Goal: Transaction & Acquisition: Purchase product/service

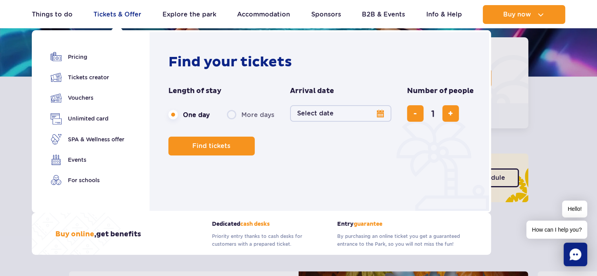
click at [108, 12] on link "Tickets & Offer" at bounding box center [117, 14] width 48 height 19
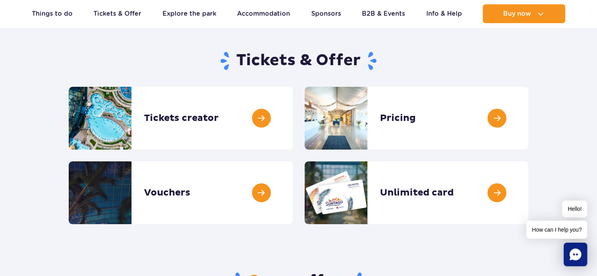
scroll to position [65, 0]
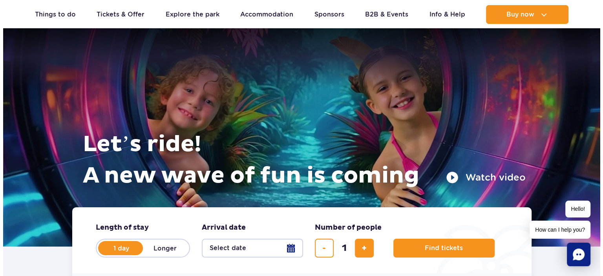
scroll to position [65, 0]
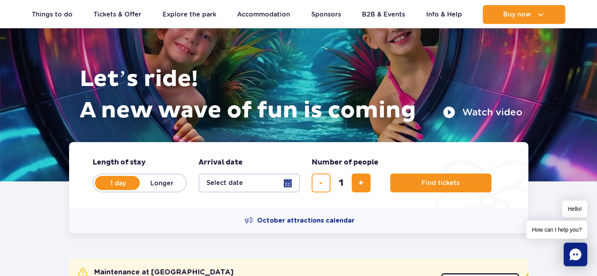
click at [164, 180] on label "Longer" at bounding box center [162, 183] width 45 height 16
click at [148, 190] on input "Longer" at bounding box center [144, 191] width 9 height 2
radio input "false"
radio input "true"
click at [287, 183] on button "Select date" at bounding box center [249, 182] width 101 height 19
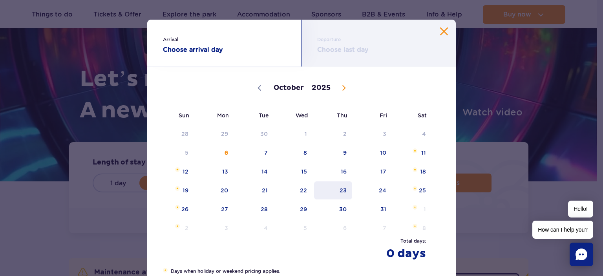
scroll to position [0, 0]
click at [301, 189] on span "22" at bounding box center [294, 190] width 40 height 18
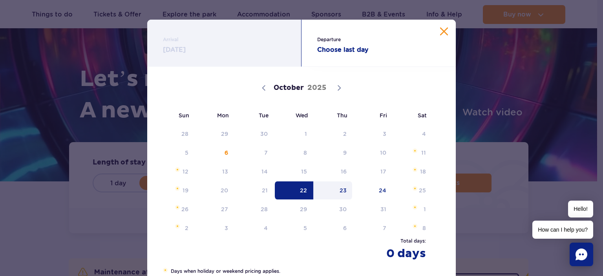
click at [335, 190] on span "23" at bounding box center [333, 190] width 40 height 18
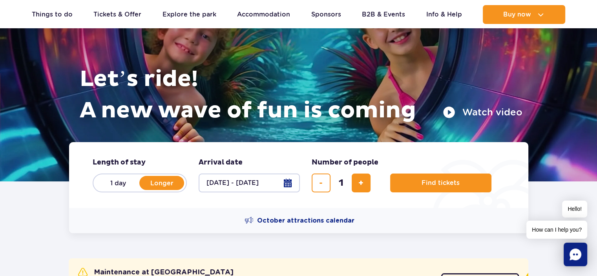
click at [289, 184] on button "22.10.25 - 23.10.25" at bounding box center [249, 182] width 101 height 19
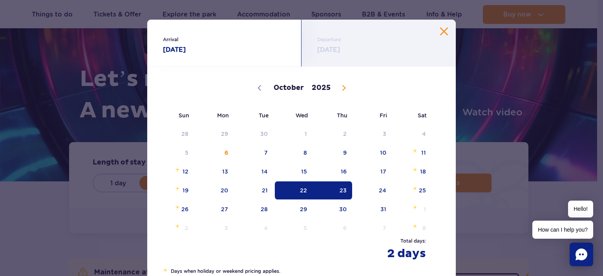
click at [442, 30] on button "Close calendar" at bounding box center [444, 31] width 8 height 8
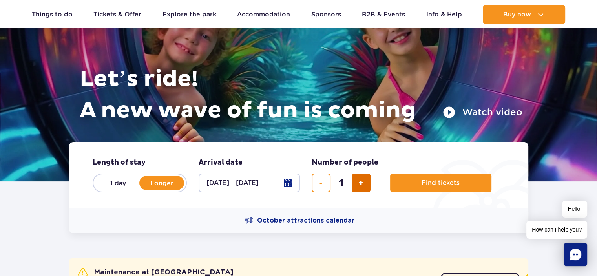
click at [359, 183] on span "add ticket" at bounding box center [360, 183] width 5 height 0
type input "4"
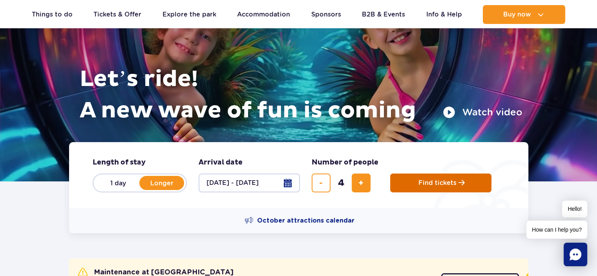
click at [432, 182] on span "Find tickets" at bounding box center [437, 182] width 38 height 7
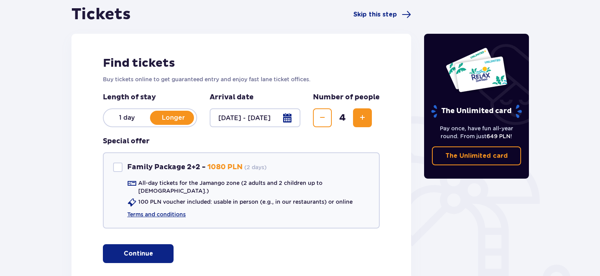
scroll to position [91, 0]
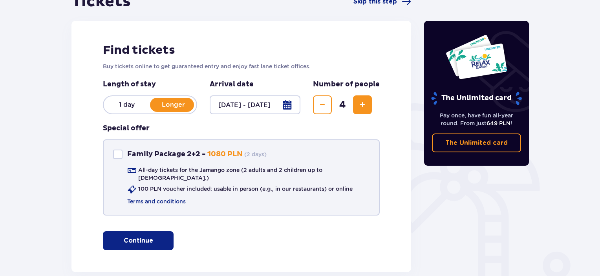
click at [118, 152] on div "Family Package 2+2" at bounding box center [117, 153] width 9 height 9
checkbox input "true"
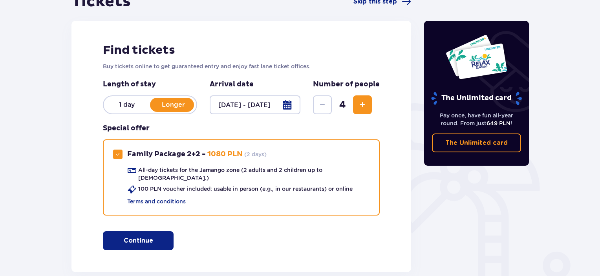
click at [130, 102] on p "1 day" at bounding box center [127, 104] width 46 height 9
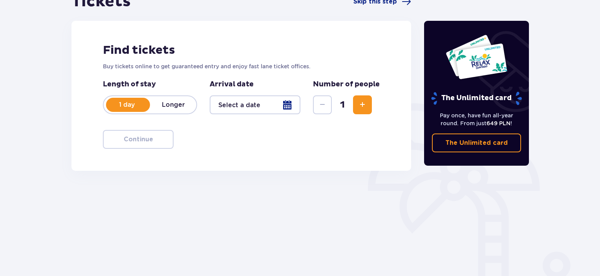
click at [289, 100] on div at bounding box center [255, 104] width 91 height 19
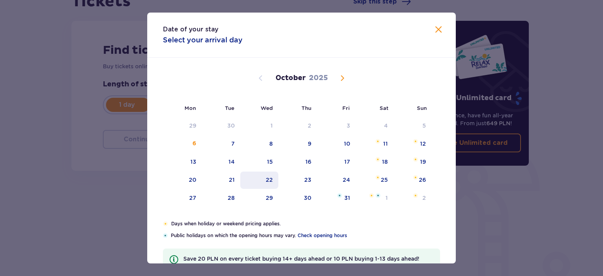
click at [269, 177] on div "22" at bounding box center [269, 180] width 7 height 8
type input "22.10.25"
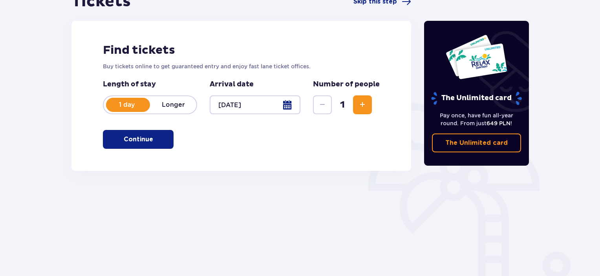
click at [359, 102] on span "Increase" at bounding box center [361, 104] width 9 height 9
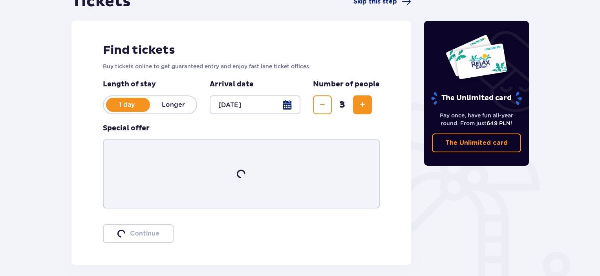
click at [360, 102] on span "Increase" at bounding box center [361, 104] width 9 height 9
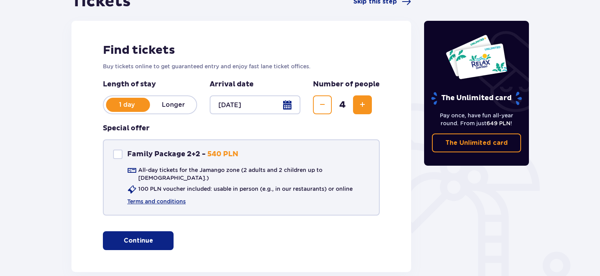
click at [118, 153] on div "Family Package 2+2" at bounding box center [117, 153] width 9 height 9
checkbox input "true"
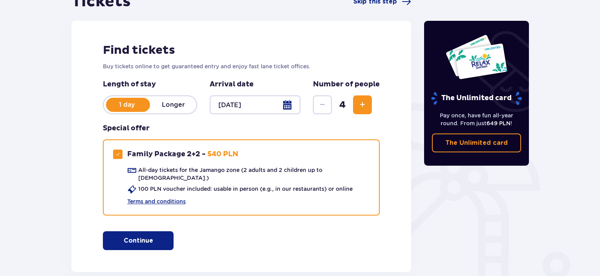
click at [140, 236] on p "Continue" at bounding box center [138, 240] width 29 height 9
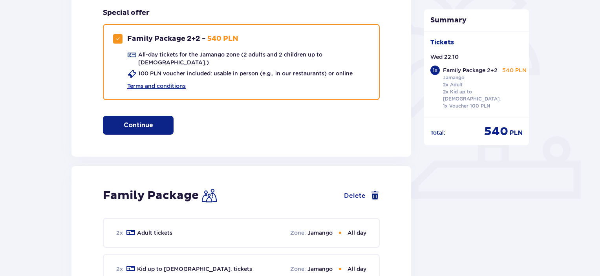
scroll to position [209, 0]
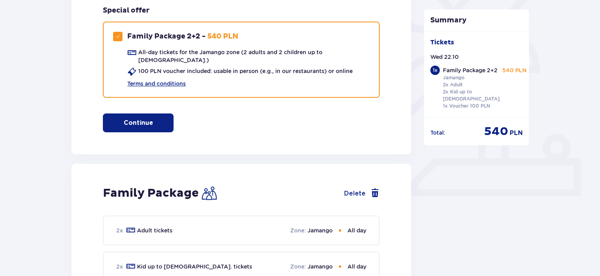
click at [142, 118] on p "Continue" at bounding box center [138, 122] width 29 height 9
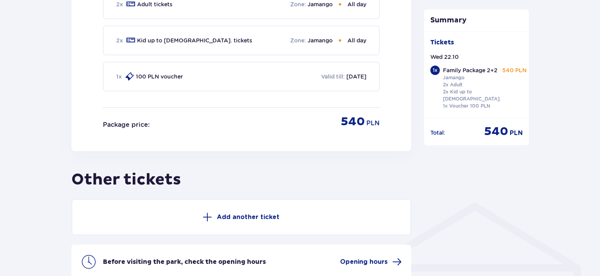
scroll to position [448, 0]
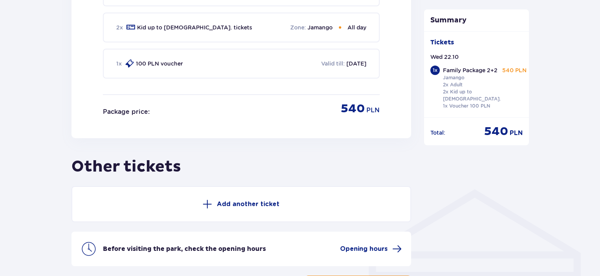
click at [245, 200] on p "Add another ticket" at bounding box center [248, 204] width 63 height 9
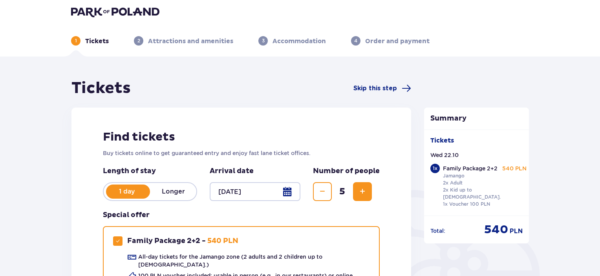
scroll to position [0, 0]
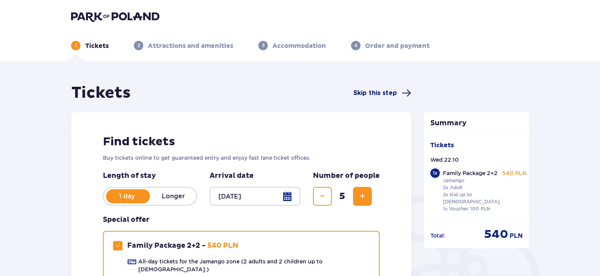
click at [387, 93] on span "Skip this step" at bounding box center [375, 93] width 44 height 9
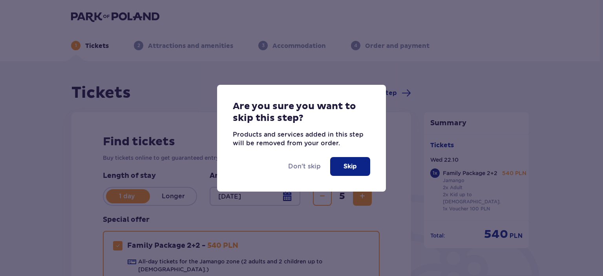
click at [341, 163] on button "Skip" at bounding box center [350, 166] width 40 height 19
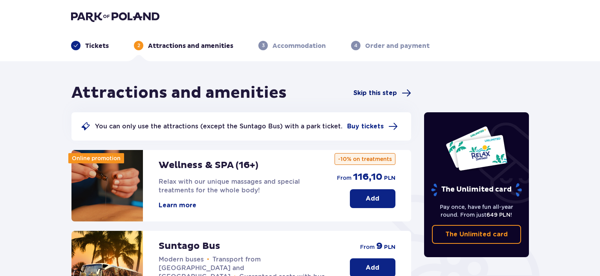
click at [370, 89] on span "Skip this step" at bounding box center [375, 93] width 44 height 9
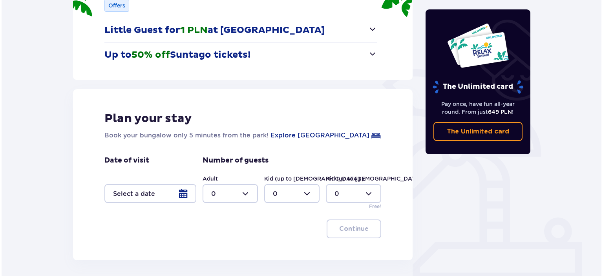
scroll to position [131, 0]
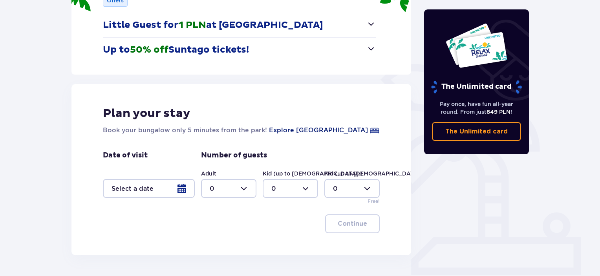
click at [312, 129] on span "Explore Suntago Village" at bounding box center [318, 130] width 99 height 9
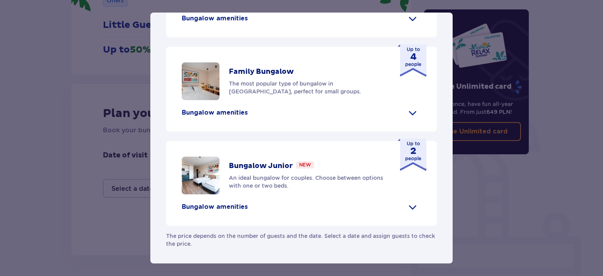
scroll to position [366, 0]
click at [223, 117] on p "Bungalow amenities" at bounding box center [215, 112] width 66 height 9
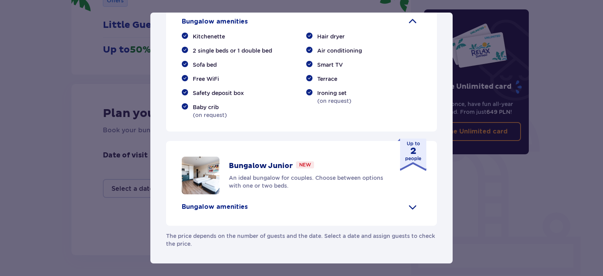
scroll to position [402, 0]
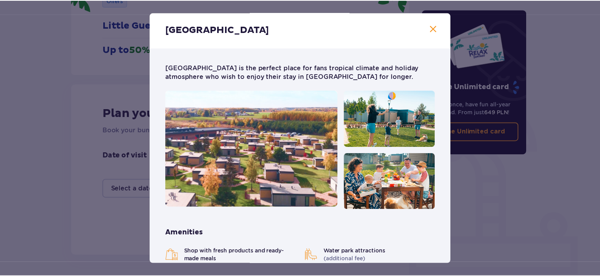
scroll to position [0, 0]
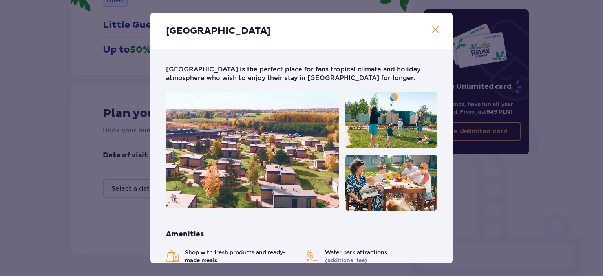
click at [432, 27] on span "Close" at bounding box center [434, 29] width 9 height 9
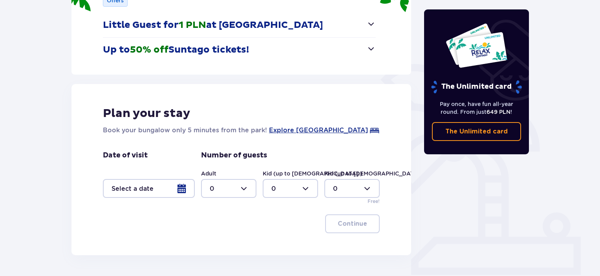
click at [370, 48] on span "button" at bounding box center [370, 48] width 9 height 9
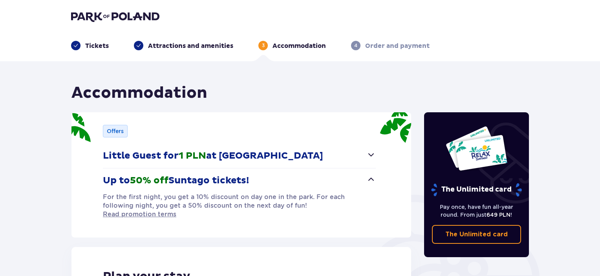
click at [107, 13] on img at bounding box center [115, 16] width 88 height 11
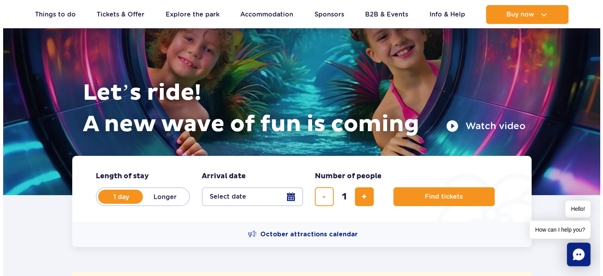
scroll to position [52, 0]
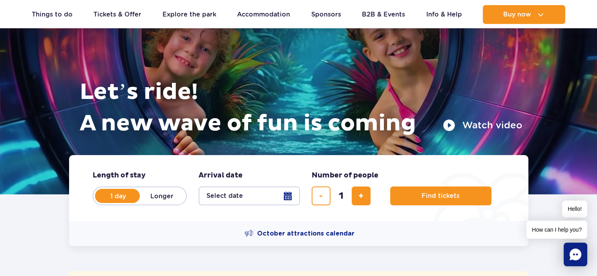
click at [483, 125] on button "Watch video" at bounding box center [483, 125] width 80 height 13
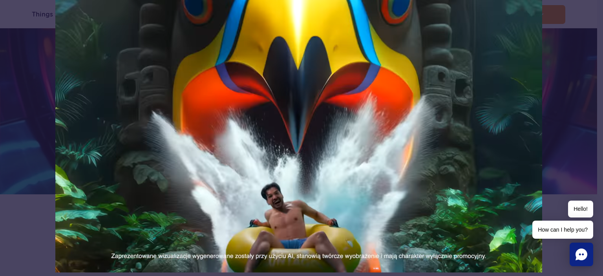
scroll to position [0, 0]
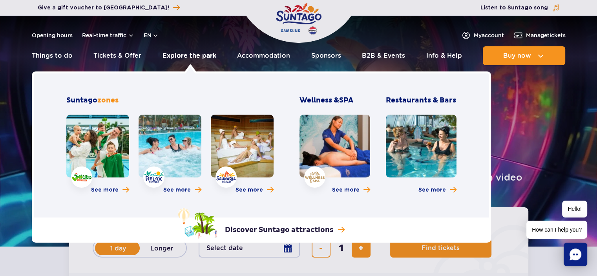
click at [189, 54] on link "Explore the park" at bounding box center [189, 55] width 54 height 19
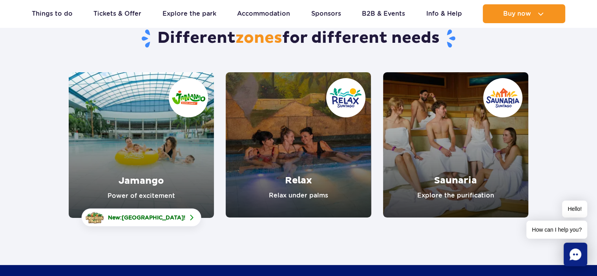
click at [150, 161] on link "Jamango" at bounding box center [141, 145] width 145 height 146
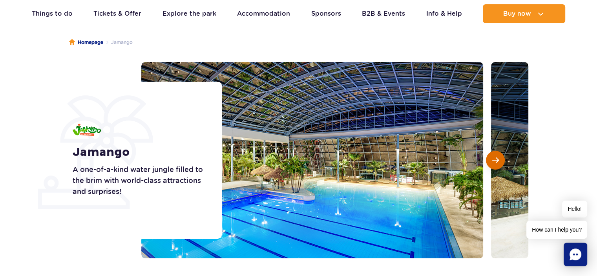
click at [494, 160] on span "Next slide" at bounding box center [495, 160] width 7 height 7
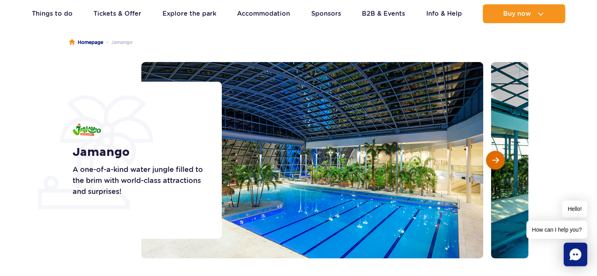
click at [494, 160] on span "Next slide" at bounding box center [495, 160] width 7 height 7
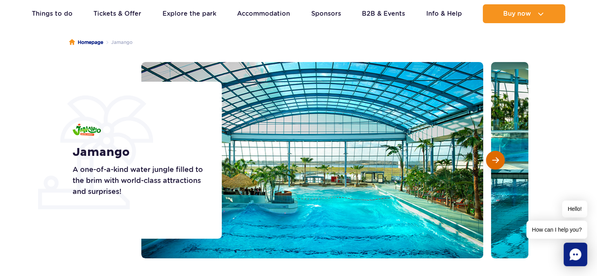
click at [494, 160] on span "Next slide" at bounding box center [495, 160] width 7 height 7
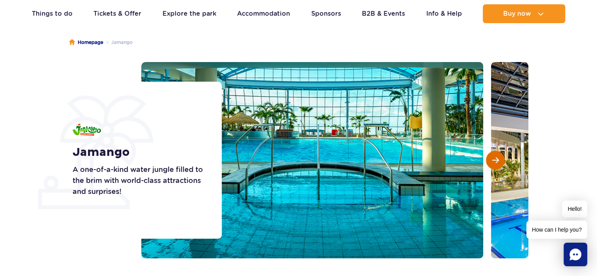
click at [494, 160] on span "Next slide" at bounding box center [495, 160] width 7 height 7
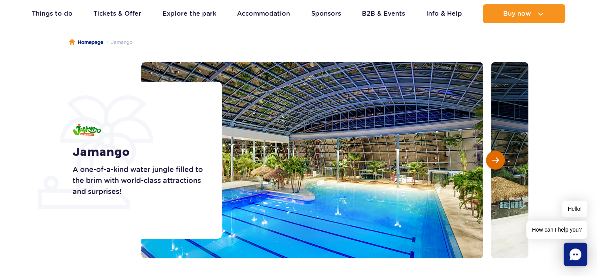
click at [494, 160] on span "Next slide" at bounding box center [495, 160] width 7 height 7
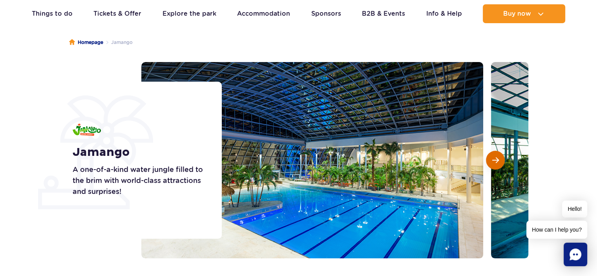
click at [494, 160] on span "Next slide" at bounding box center [495, 160] width 7 height 7
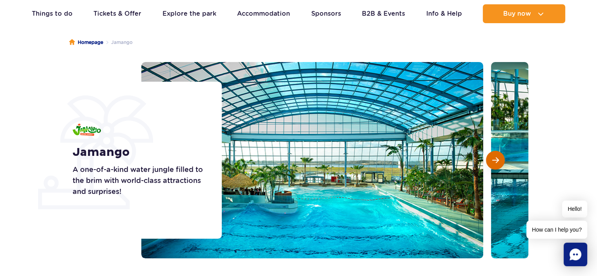
click at [494, 160] on span "Next slide" at bounding box center [495, 160] width 7 height 7
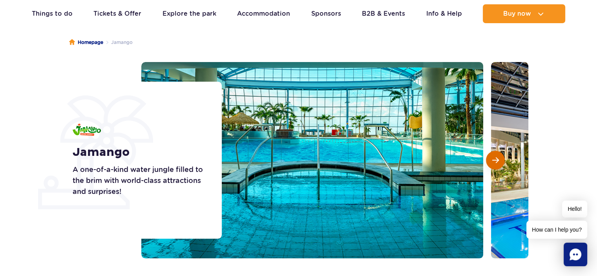
click at [494, 160] on span "Next slide" at bounding box center [495, 160] width 7 height 7
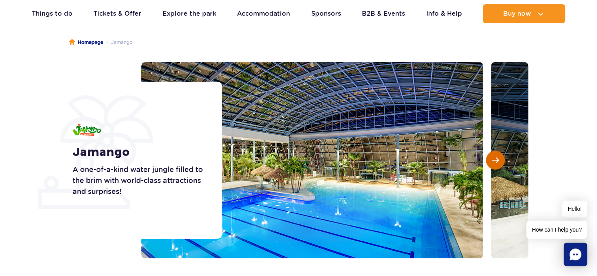
click at [494, 160] on span "Next slide" at bounding box center [495, 160] width 7 height 7
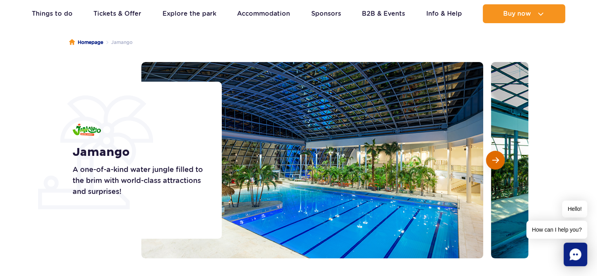
click at [494, 160] on span "Next slide" at bounding box center [495, 160] width 7 height 7
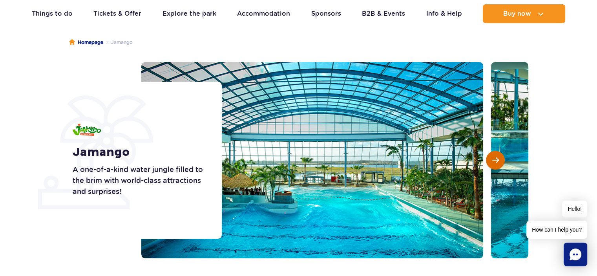
click at [494, 160] on span "Next slide" at bounding box center [495, 160] width 7 height 7
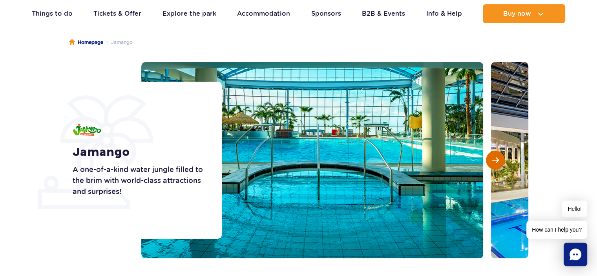
click at [494, 160] on span "Next slide" at bounding box center [495, 160] width 7 height 7
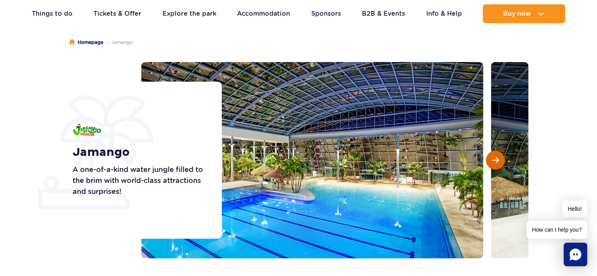
click at [494, 160] on span "Next slide" at bounding box center [495, 160] width 7 height 7
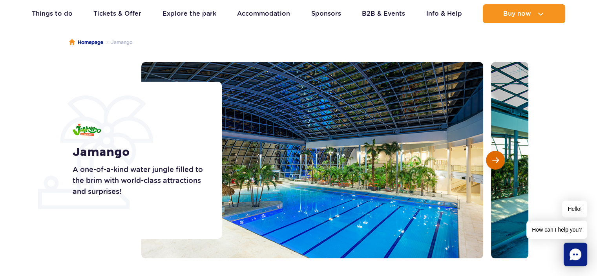
click at [494, 160] on span "Next slide" at bounding box center [495, 160] width 7 height 7
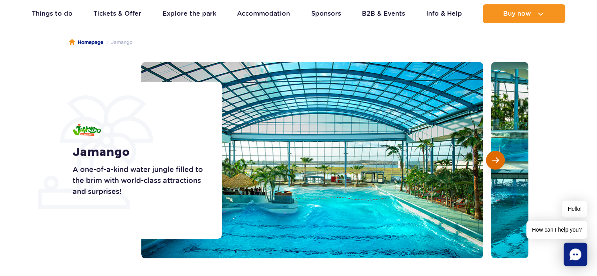
click at [494, 160] on span "Next slide" at bounding box center [495, 160] width 7 height 7
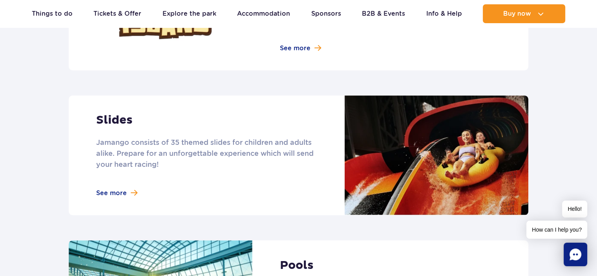
scroll to position [654, 0]
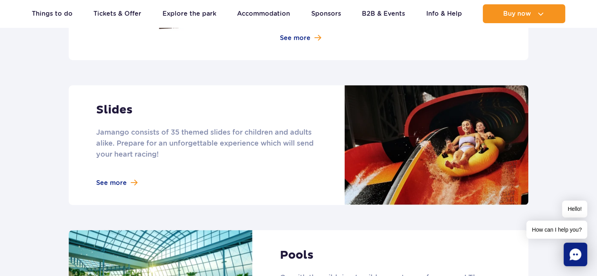
click at [111, 170] on link at bounding box center [298, 145] width 459 height 120
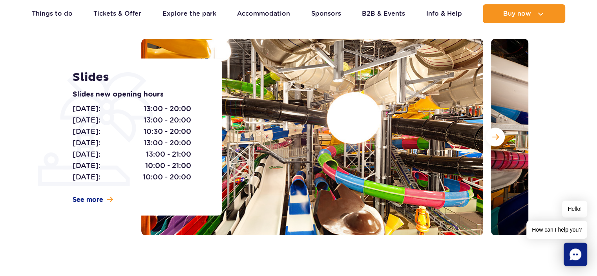
scroll to position [91, 0]
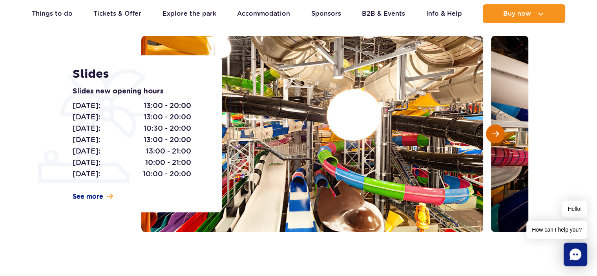
click at [491, 130] on button "Next slide" at bounding box center [495, 133] width 19 height 19
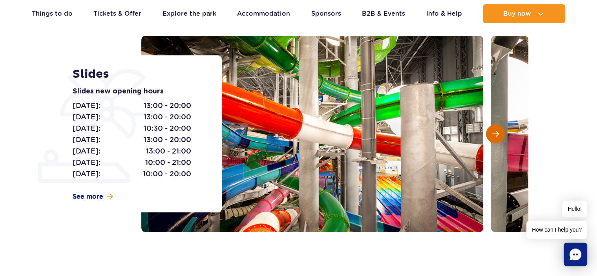
click at [491, 130] on button "Next slide" at bounding box center [495, 133] width 19 height 19
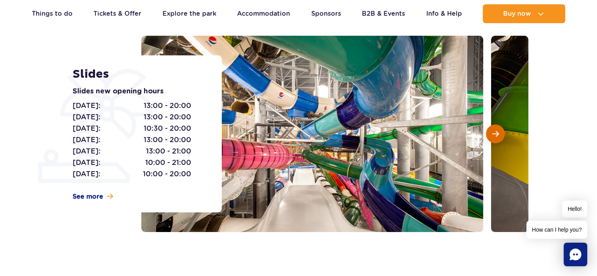
click at [491, 130] on button "Next slide" at bounding box center [495, 133] width 19 height 19
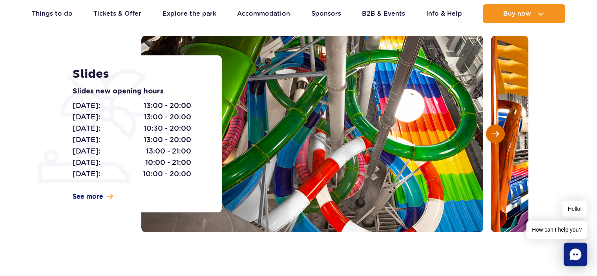
click at [491, 130] on button "Next slide" at bounding box center [495, 133] width 19 height 19
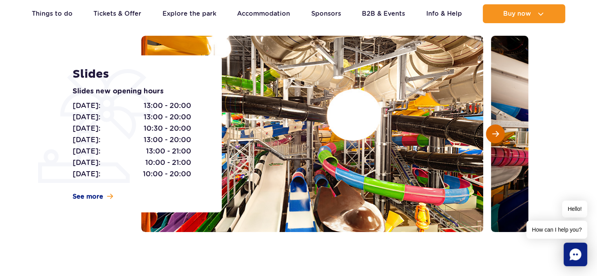
click at [491, 130] on button "Next slide" at bounding box center [495, 133] width 19 height 19
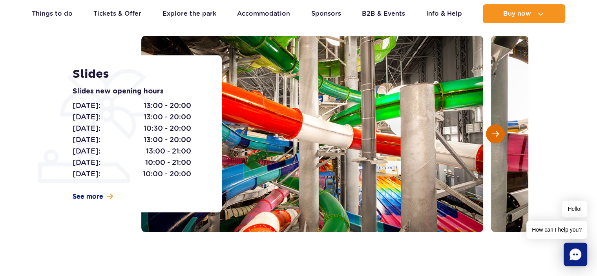
click at [491, 130] on button "Next slide" at bounding box center [495, 133] width 19 height 19
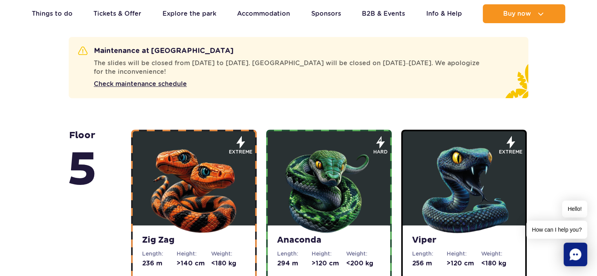
scroll to position [462, 0]
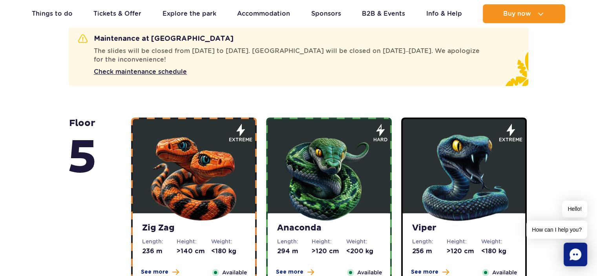
click at [327, 169] on img at bounding box center [329, 176] width 94 height 94
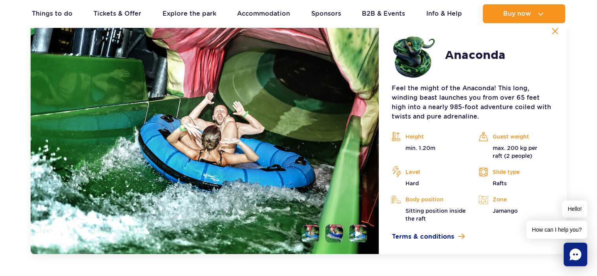
scroll to position [747, 0]
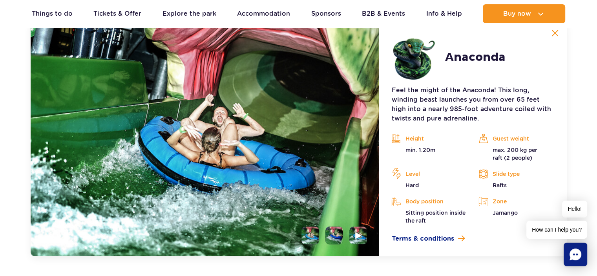
click at [333, 233] on li at bounding box center [334, 235] width 18 height 18
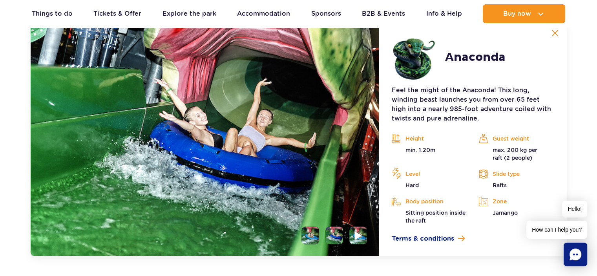
click at [357, 233] on img at bounding box center [358, 235] width 7 height 9
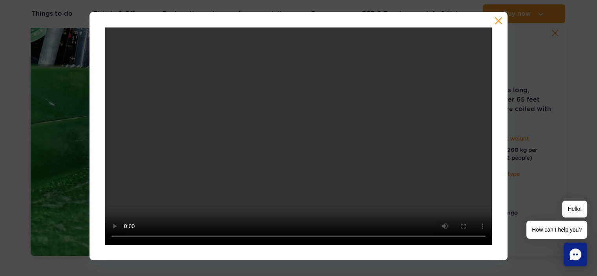
click at [499, 16] on div at bounding box center [298, 136] width 418 height 248
click at [501, 21] on button "button" at bounding box center [498, 21] width 8 height 8
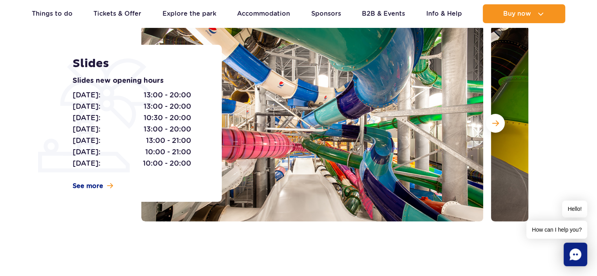
scroll to position [0, 0]
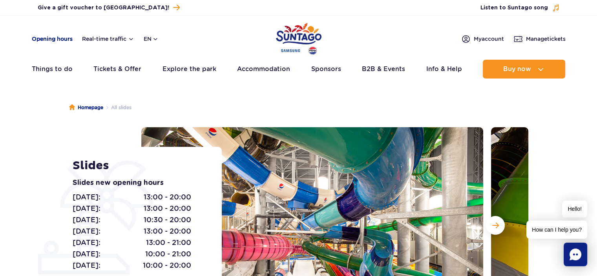
click at [58, 39] on link "Opening hours" at bounding box center [52, 39] width 41 height 8
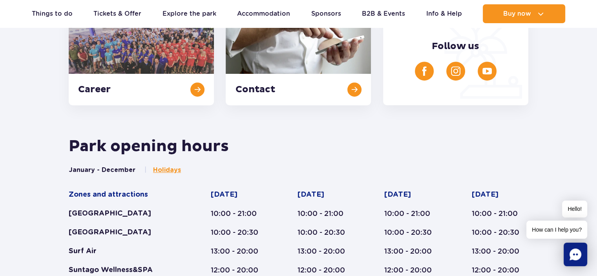
scroll to position [314, 0]
